Goal: Task Accomplishment & Management: Manage account settings

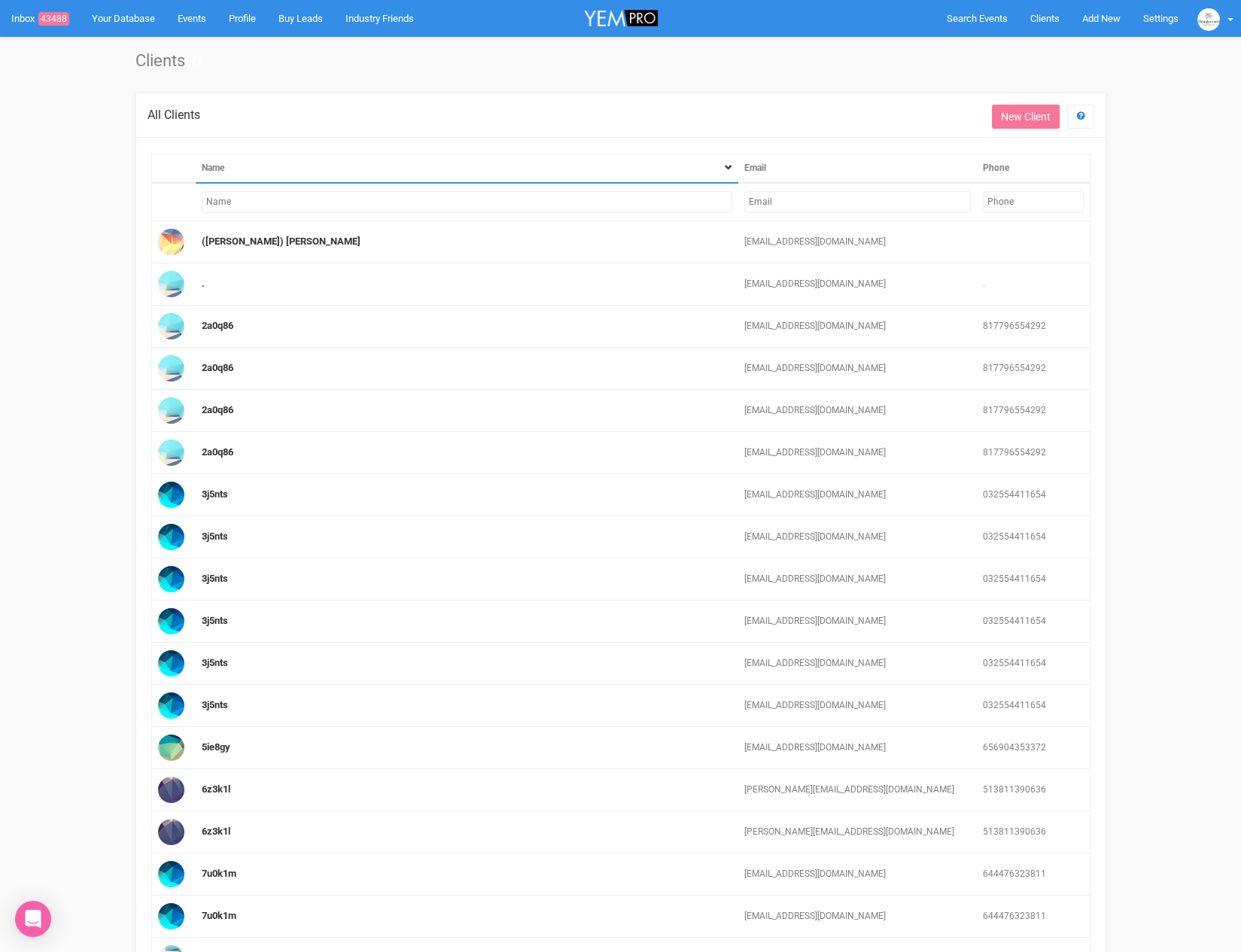
click at [800, 197] on input "text" at bounding box center [858, 202] width 226 height 21
paste input "kellywu8877@gmail.com"
type input "kellywu8877@gmail.com"
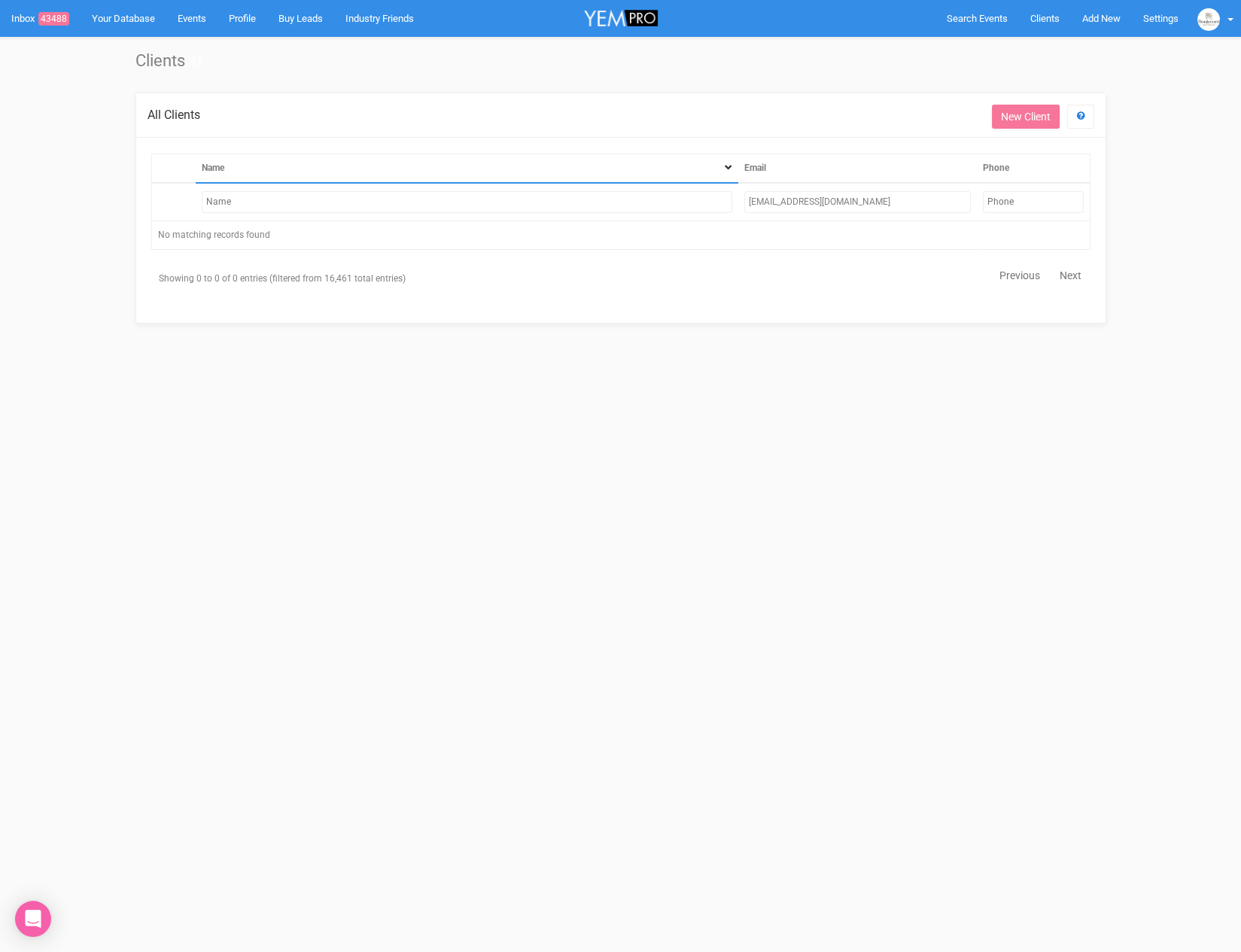
drag, startPoint x: 829, startPoint y: 194, endPoint x: 723, endPoint y: 198, distance: 106.1
click at [723, 198] on tr "kellywu8877@gmail.com" at bounding box center [620, 202] width 939 height 38
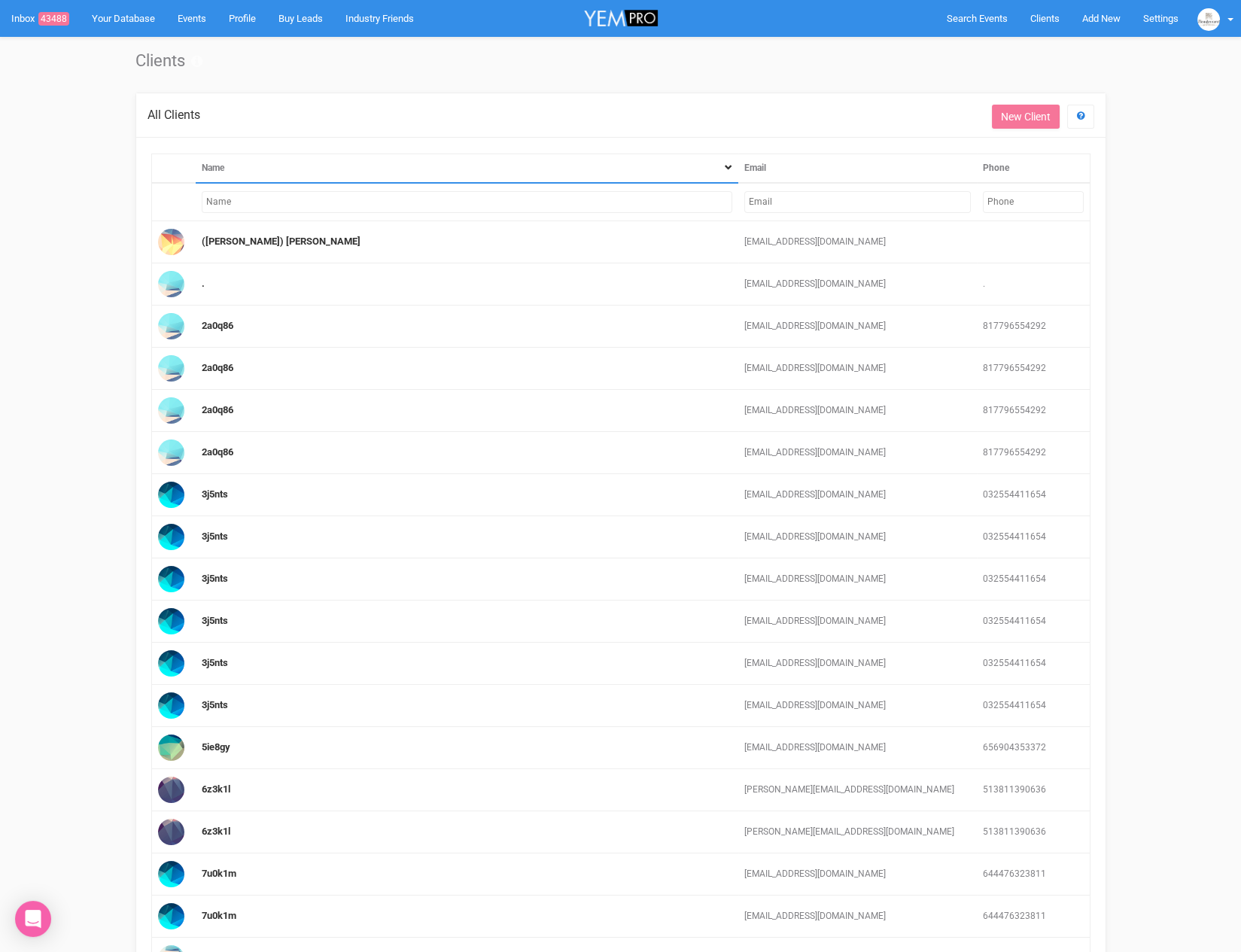
paste input "mailto:kellywu87@hotmail.com"
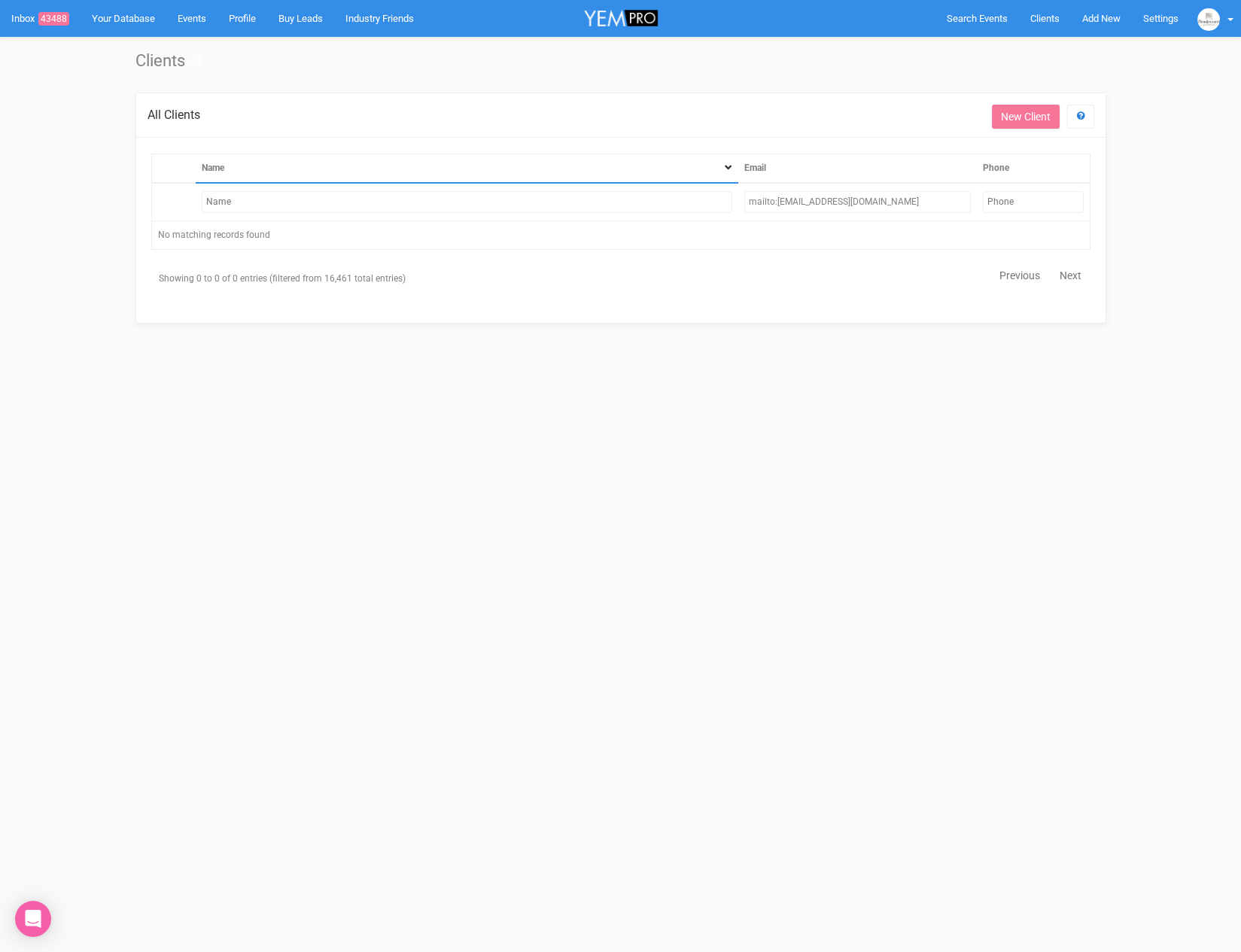
drag, startPoint x: 777, startPoint y: 200, endPoint x: 697, endPoint y: 196, distance: 80.1
click at [697, 196] on tr "mailto:kellywu87@hotmail.com" at bounding box center [620, 202] width 939 height 38
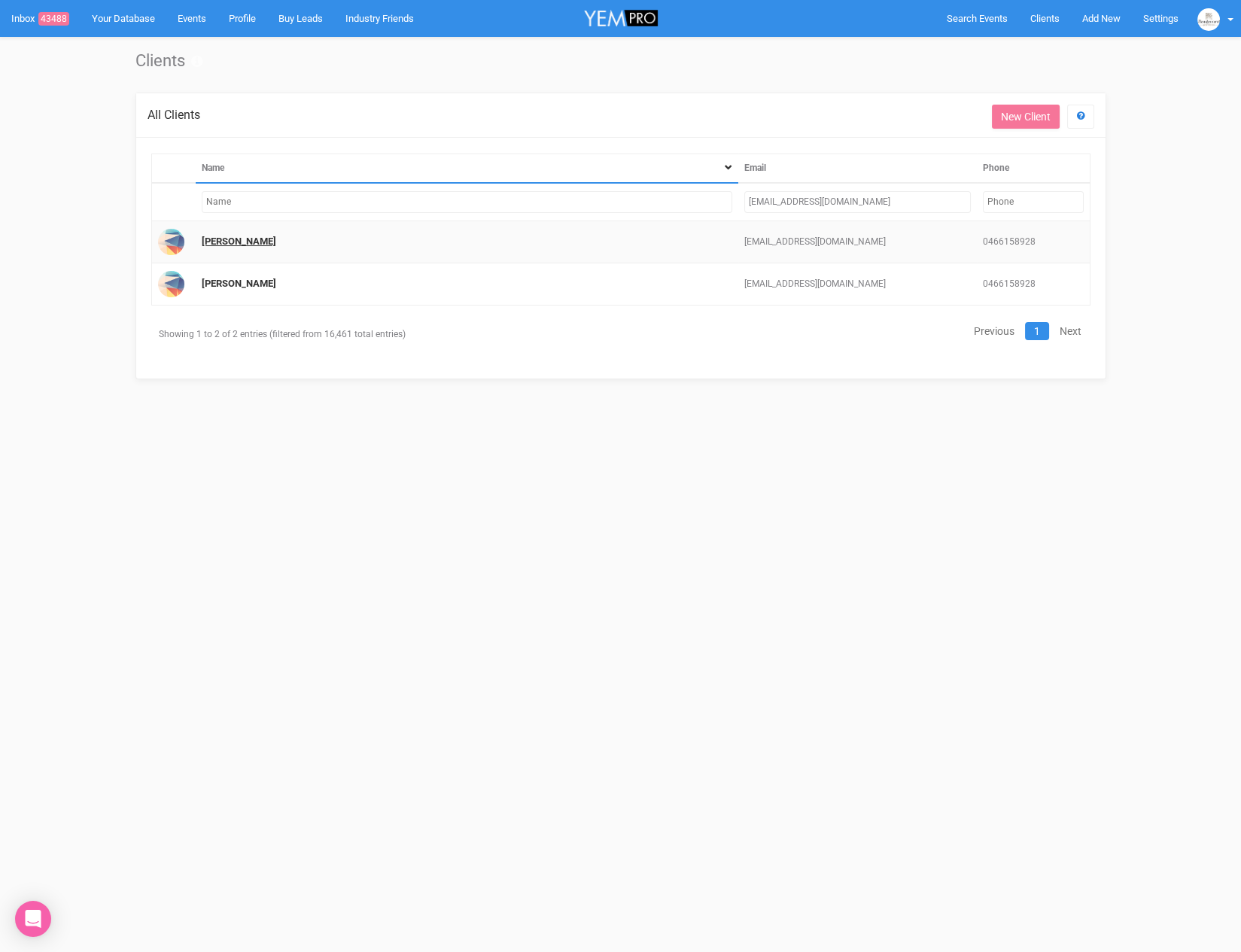
type input "[EMAIL_ADDRESS][DOMAIN_NAME]"
click at [228, 236] on link "[PERSON_NAME]" at bounding box center [239, 241] width 74 height 12
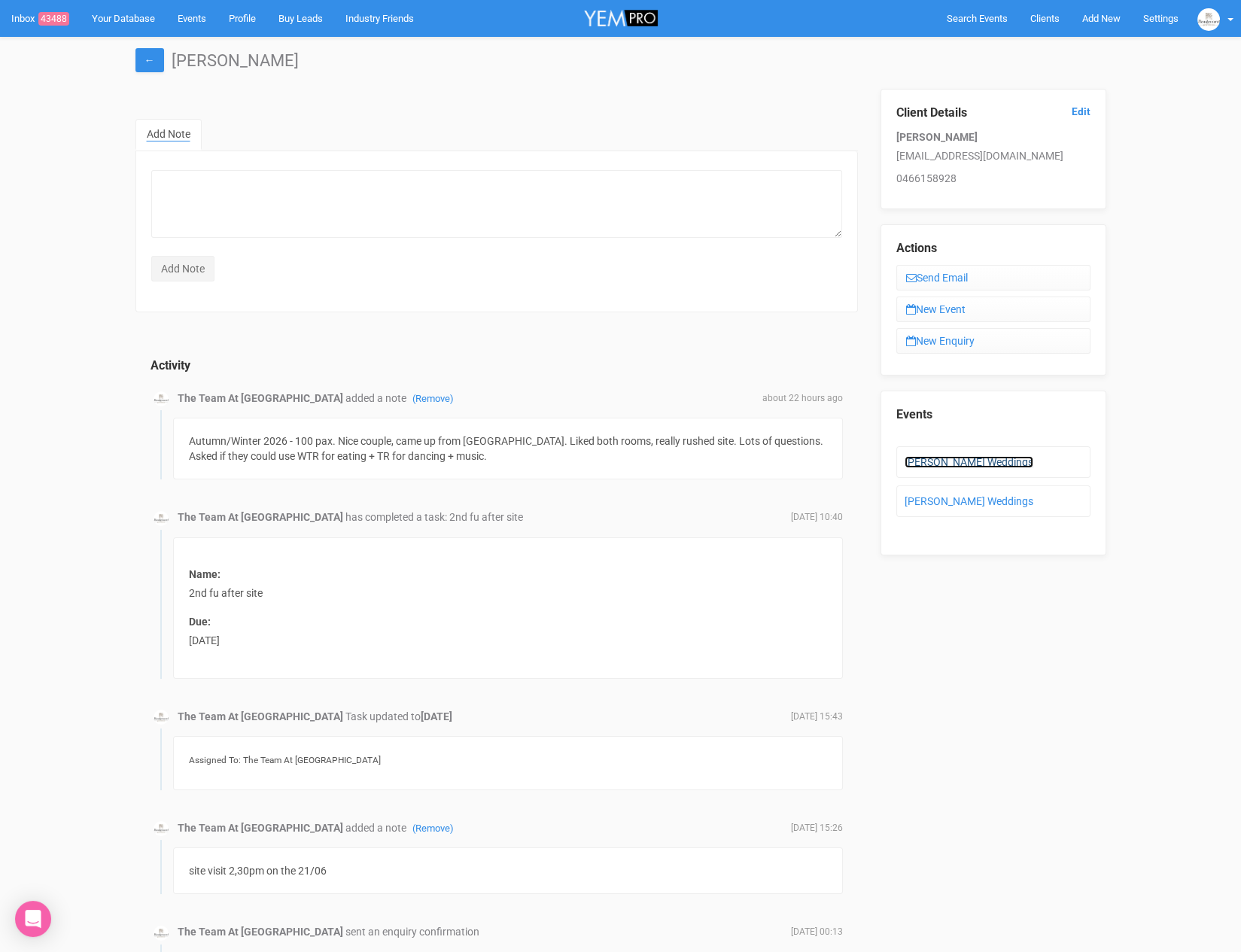
click at [962, 459] on link "[PERSON_NAME] Weddings" at bounding box center [969, 462] width 129 height 12
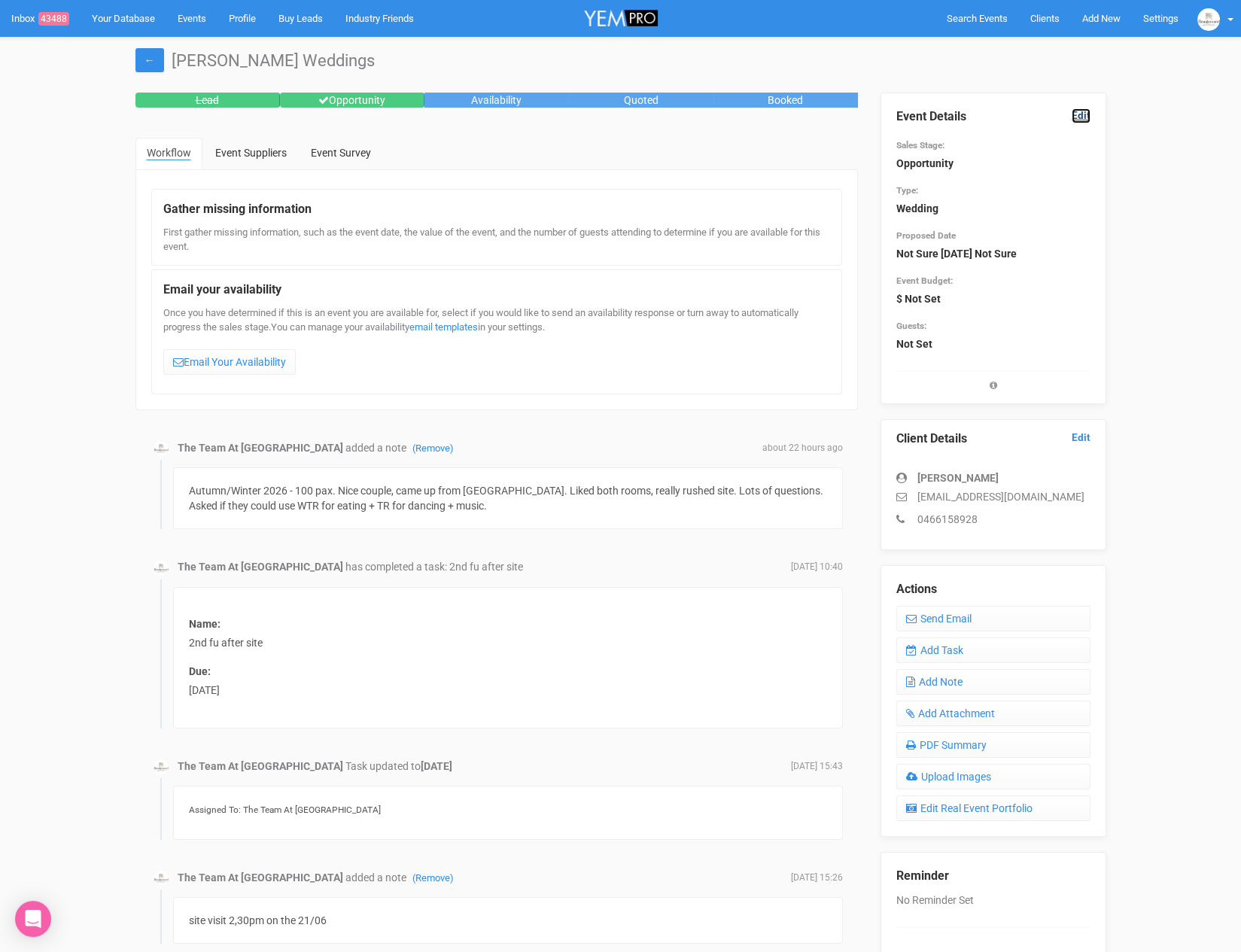
click at [1082, 114] on link "Edit" at bounding box center [1081, 115] width 19 height 14
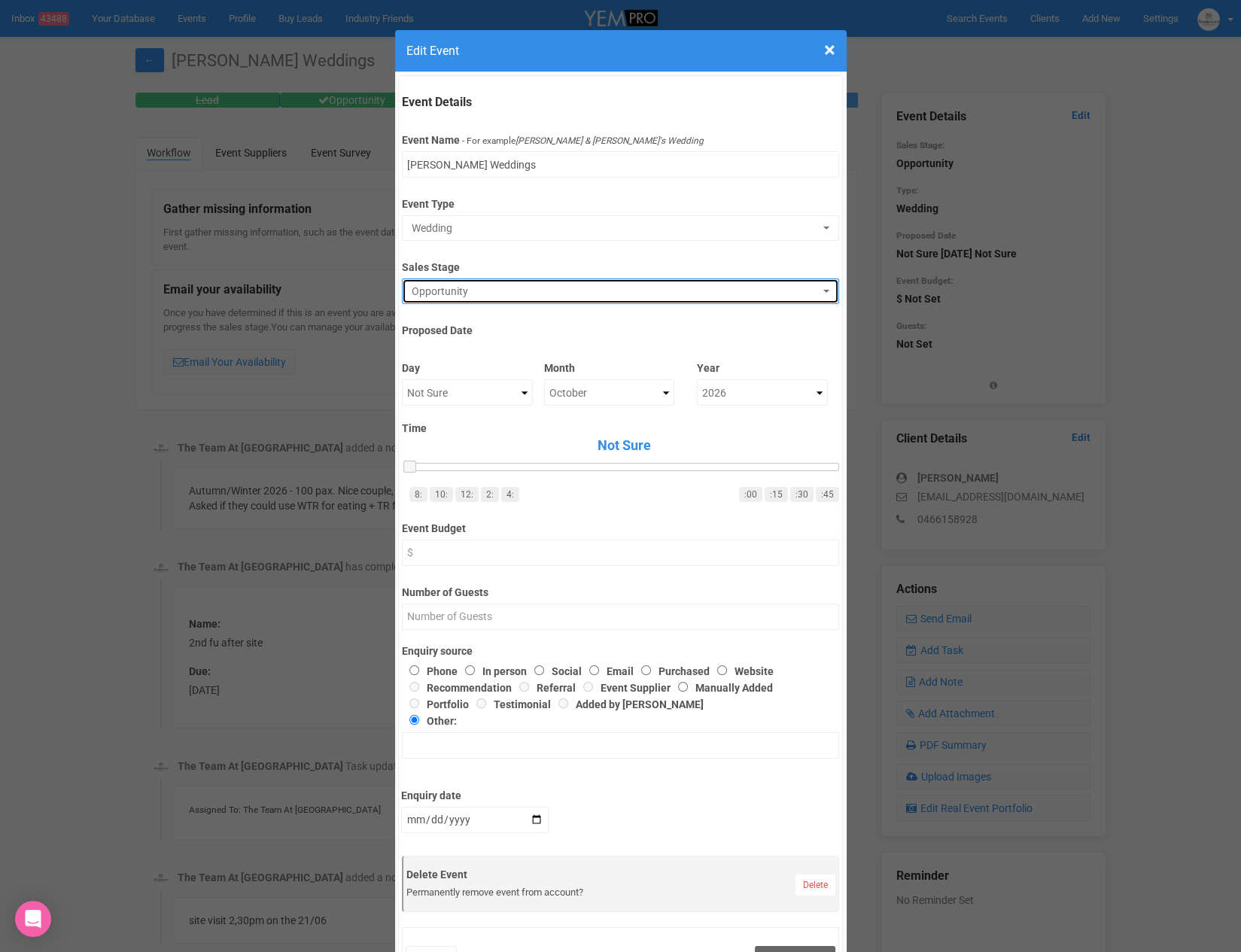
click at [516, 283] on span "Opportunity" at bounding box center [616, 291] width 408 height 15
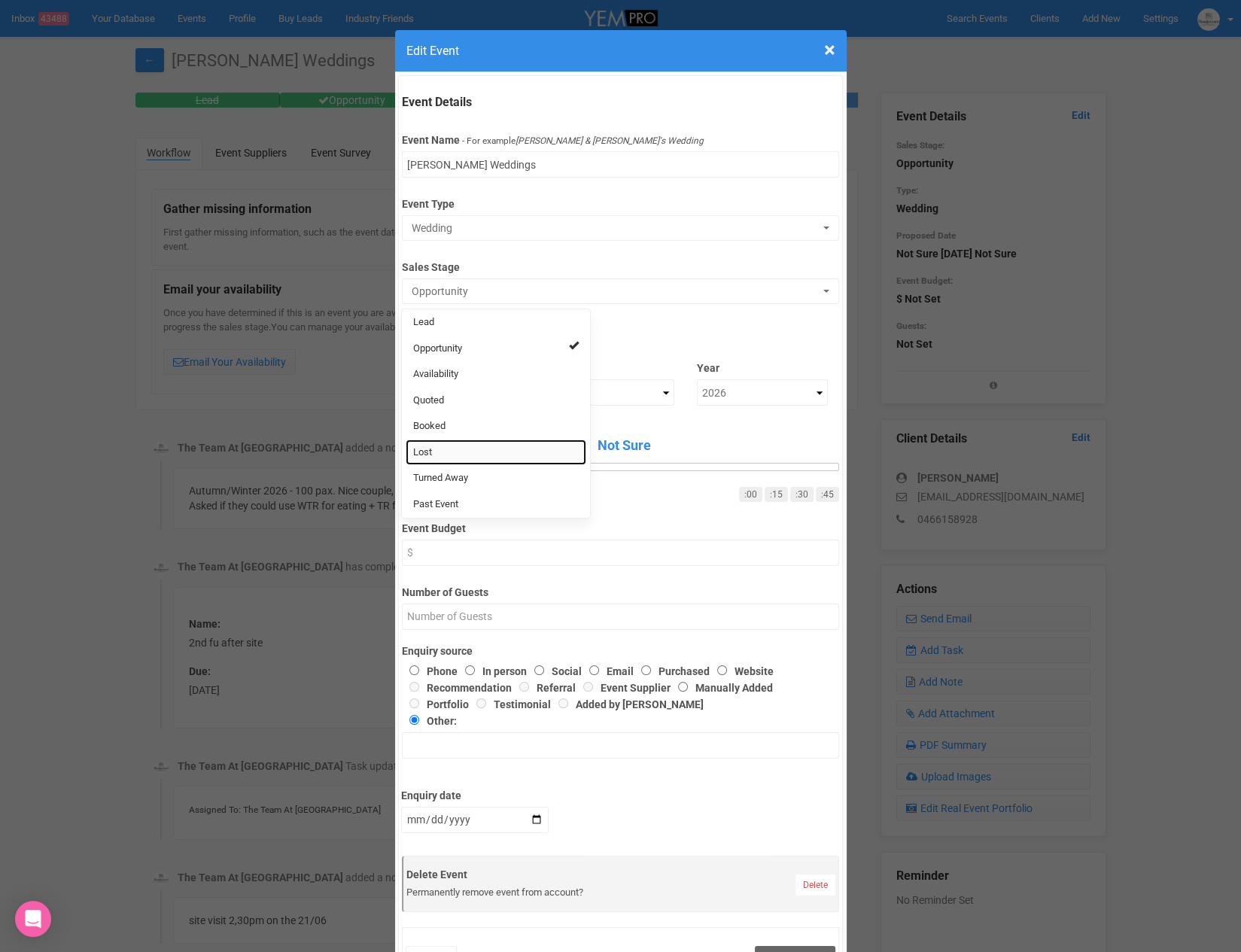
click at [436, 454] on link "Lost" at bounding box center [496, 453] width 181 height 26
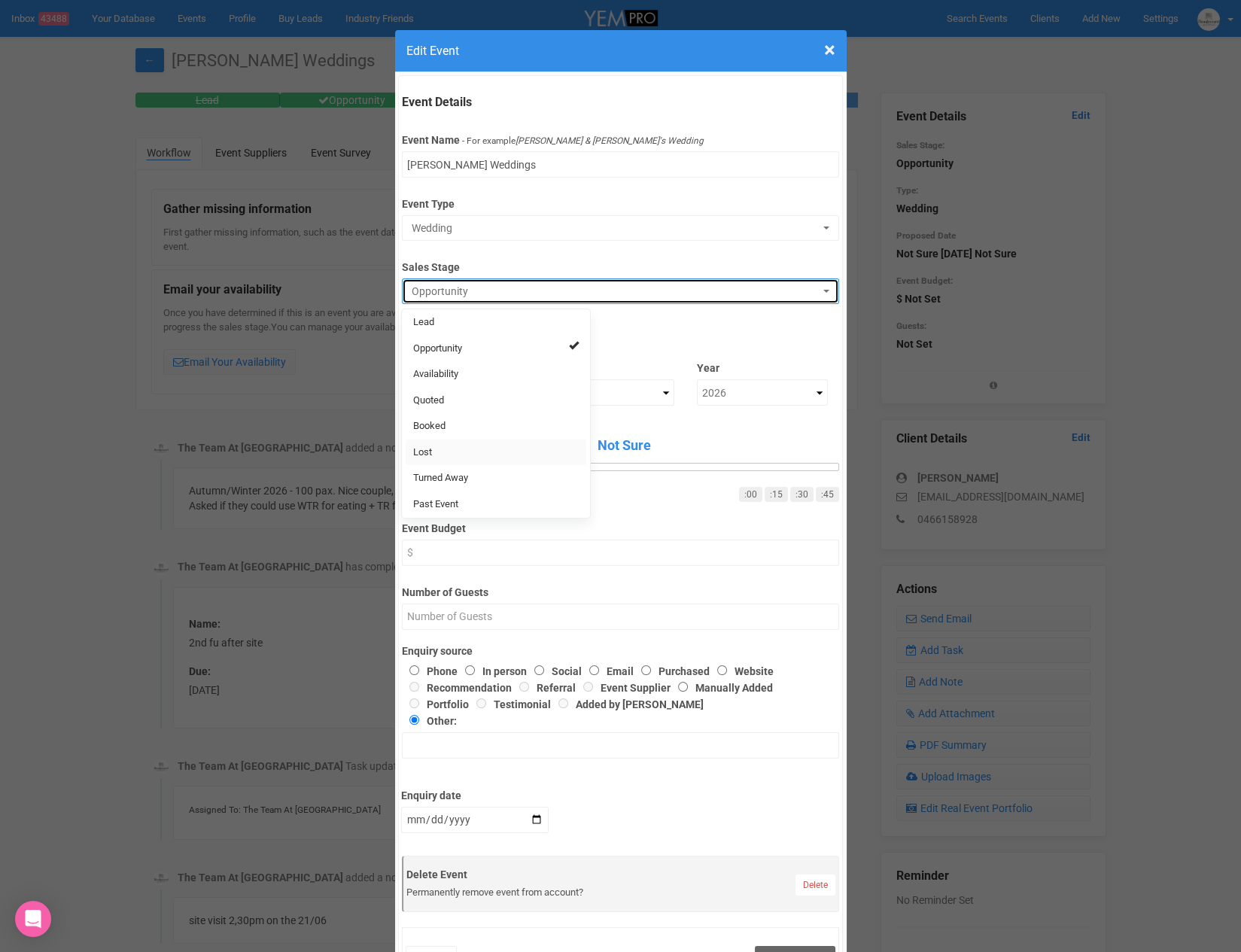
select select "10"
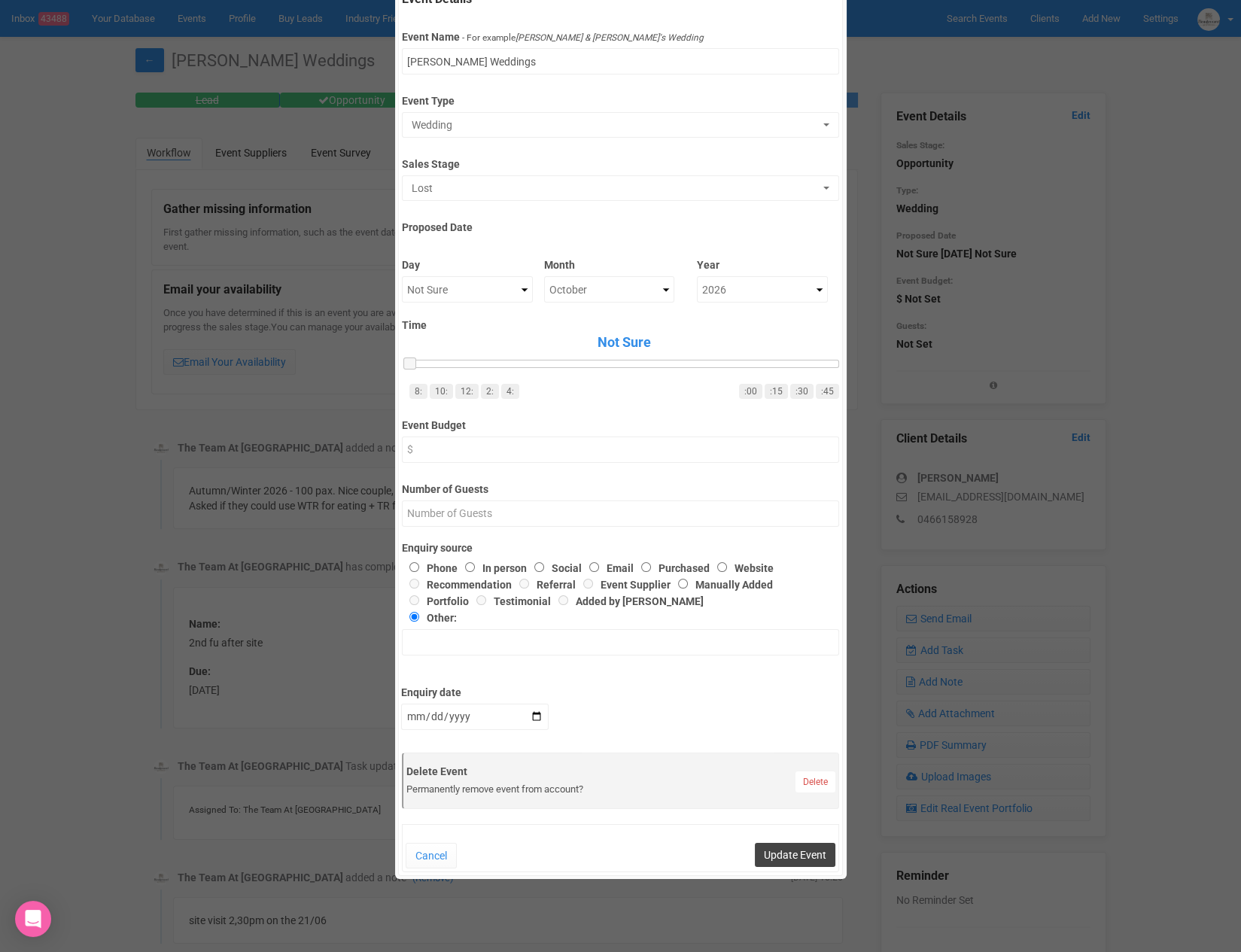
click at [798, 851] on button "Update Event" at bounding box center [794, 854] width 80 height 24
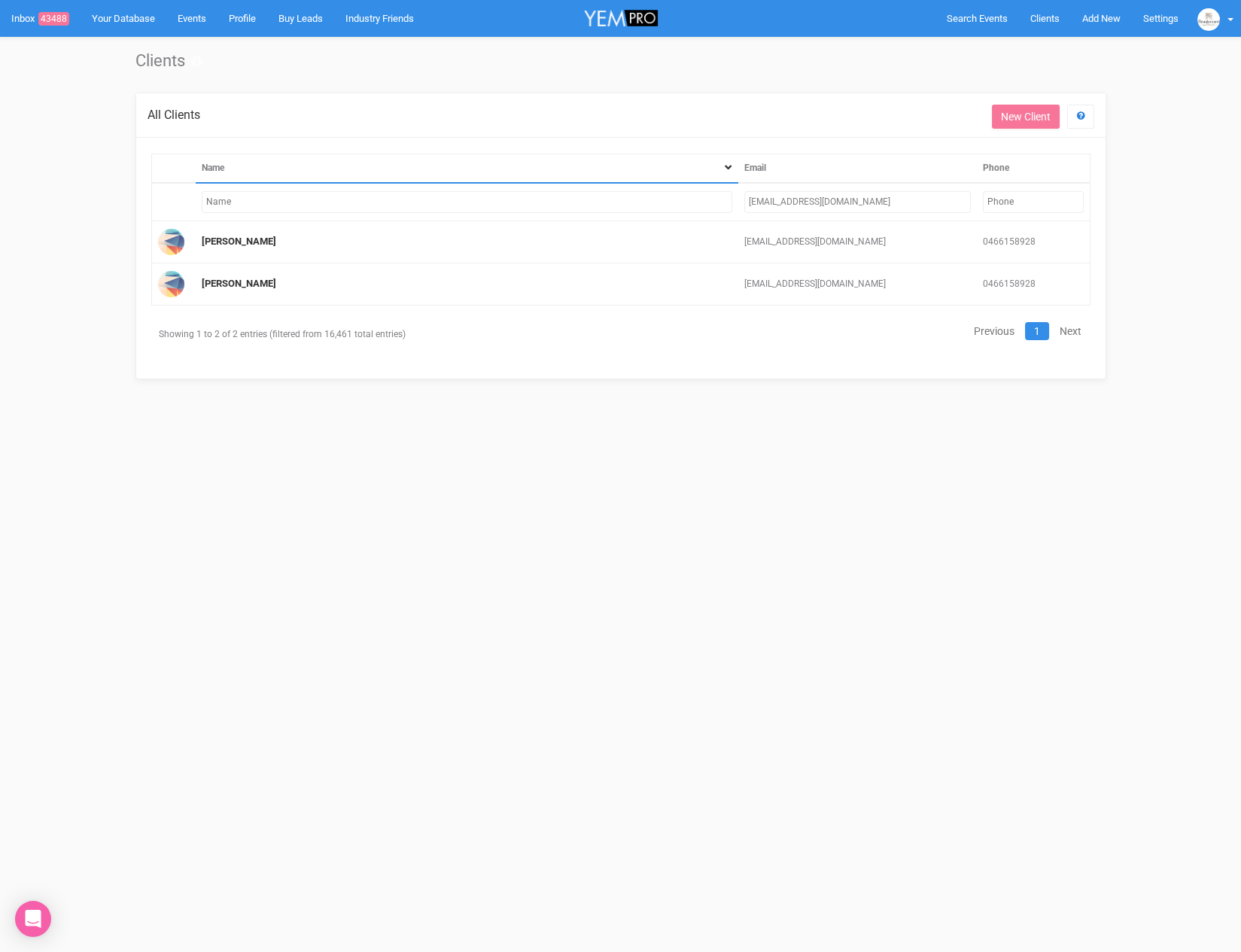
drag, startPoint x: 871, startPoint y: 201, endPoint x: 812, endPoint y: 198, distance: 59.1
click at [813, 197] on input "[EMAIL_ADDRESS][DOMAIN_NAME]" at bounding box center [858, 202] width 226 height 21
click at [217, 284] on link "[PERSON_NAME]" at bounding box center [239, 283] width 74 height 12
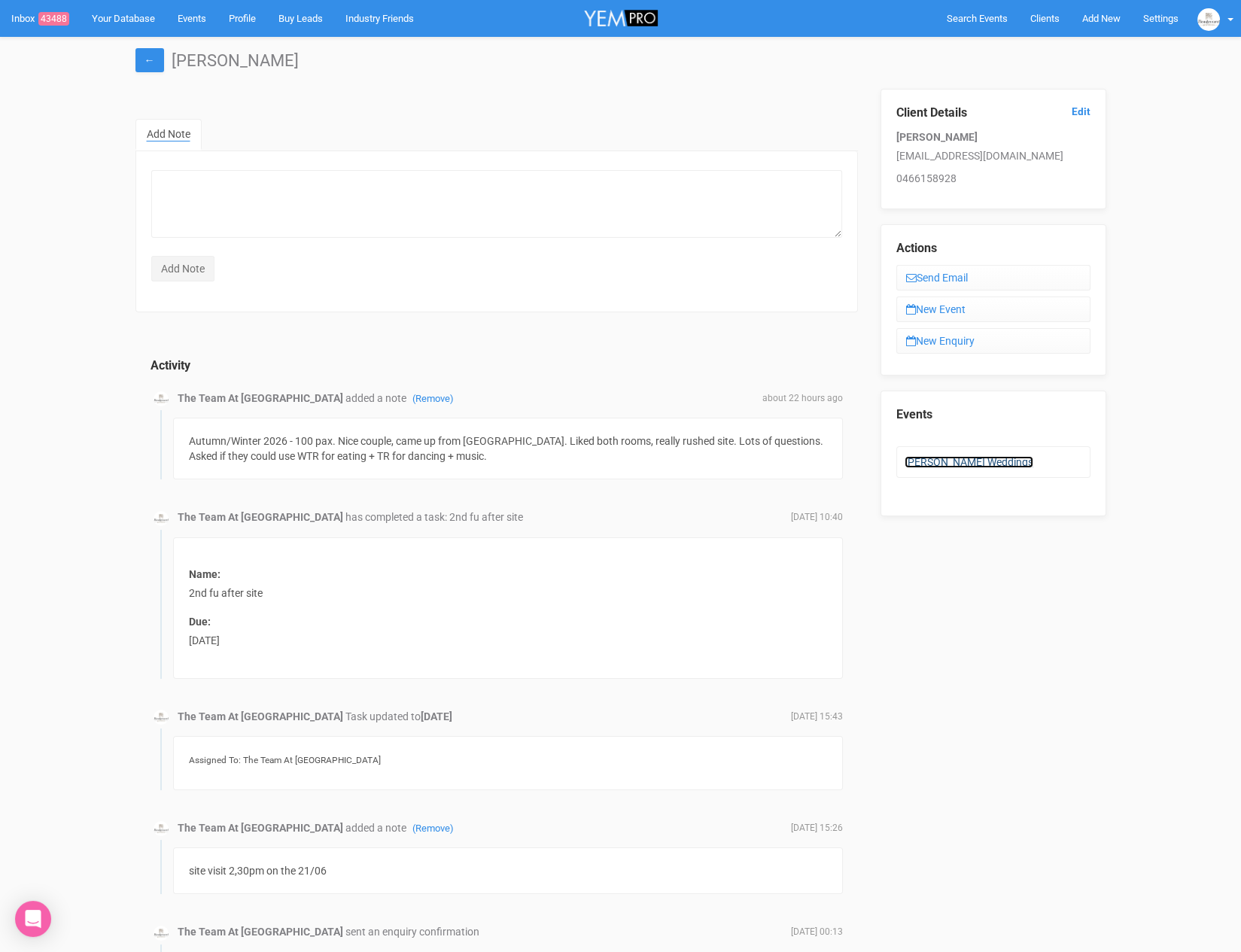
click at [951, 456] on link "[PERSON_NAME] Weddings" at bounding box center [969, 462] width 129 height 12
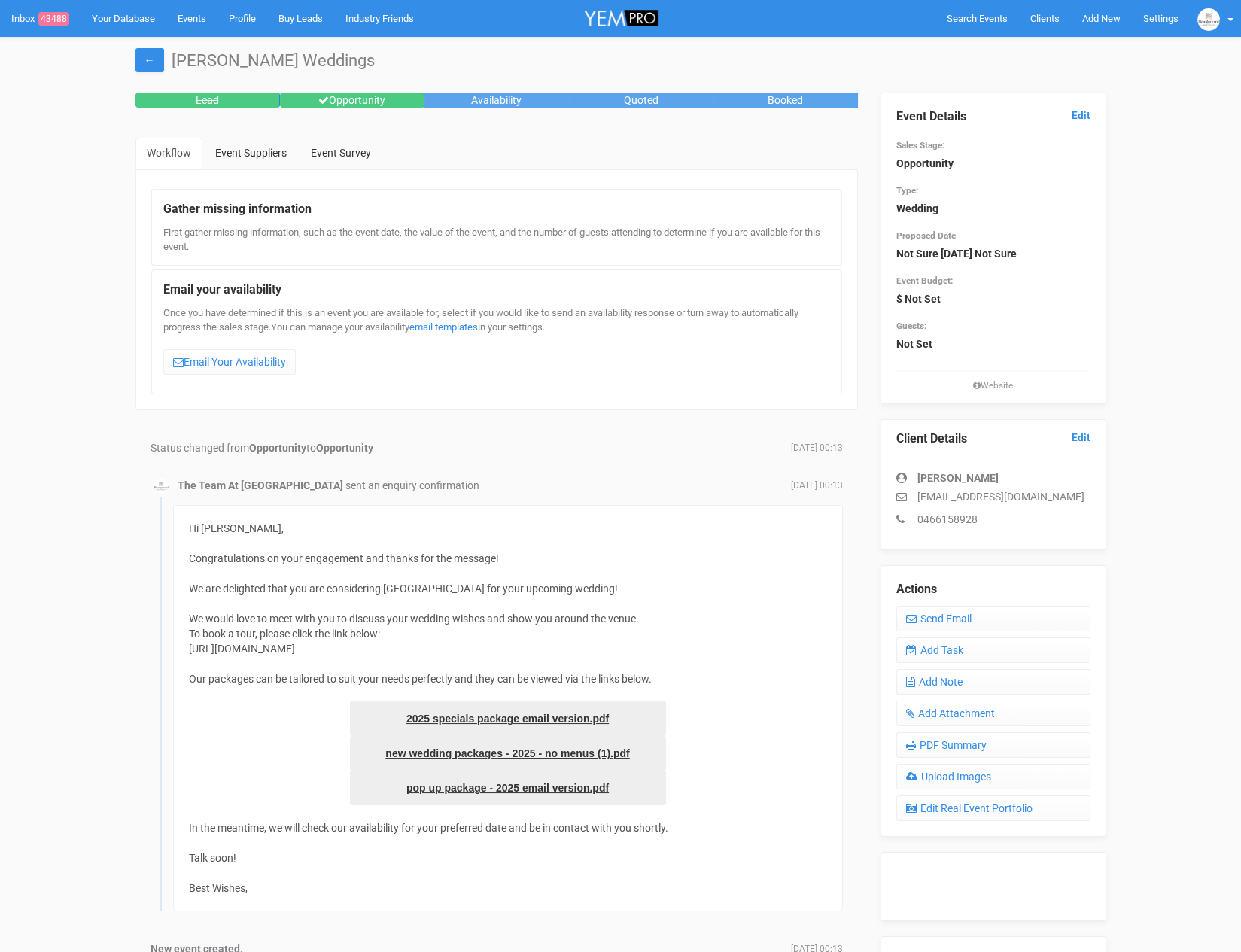
scroll to position [6, 0]
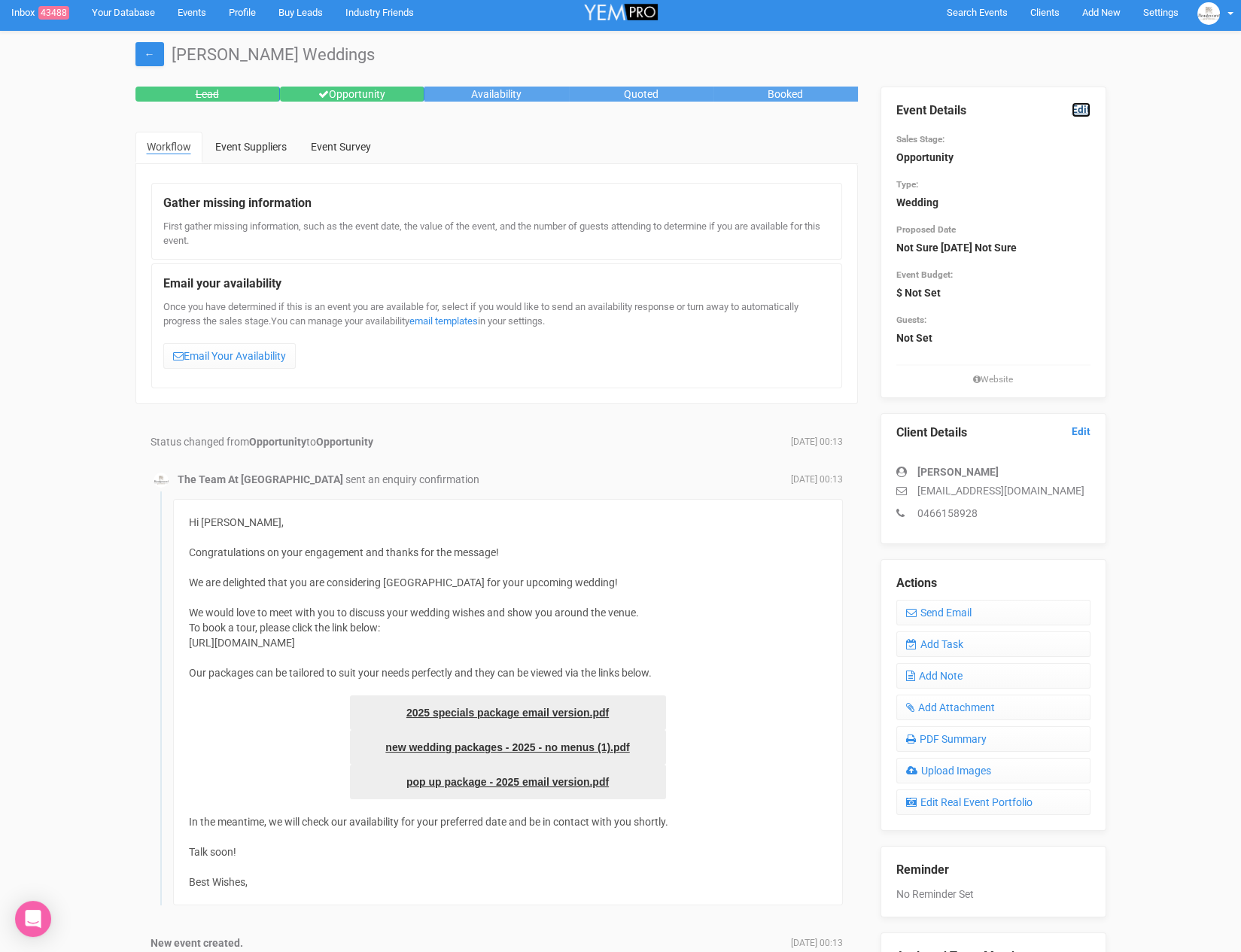
click at [1090, 103] on link "Edit" at bounding box center [1081, 109] width 19 height 14
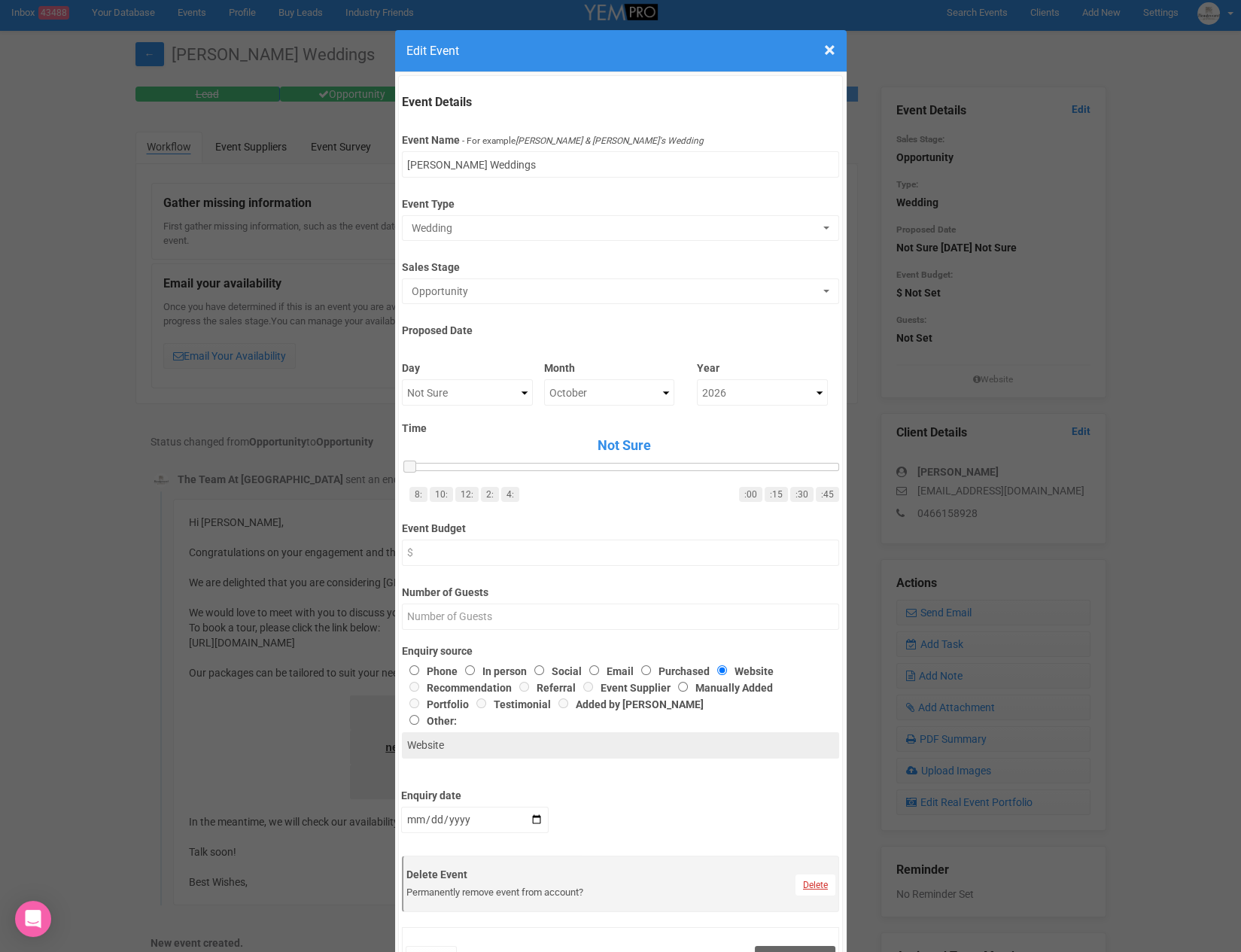
click at [818, 883] on link "Delete" at bounding box center [815, 884] width 40 height 21
click at [831, 842] on link "Confirm" at bounding box center [826, 847] width 46 height 21
